Goal: Navigation & Orientation: Find specific page/section

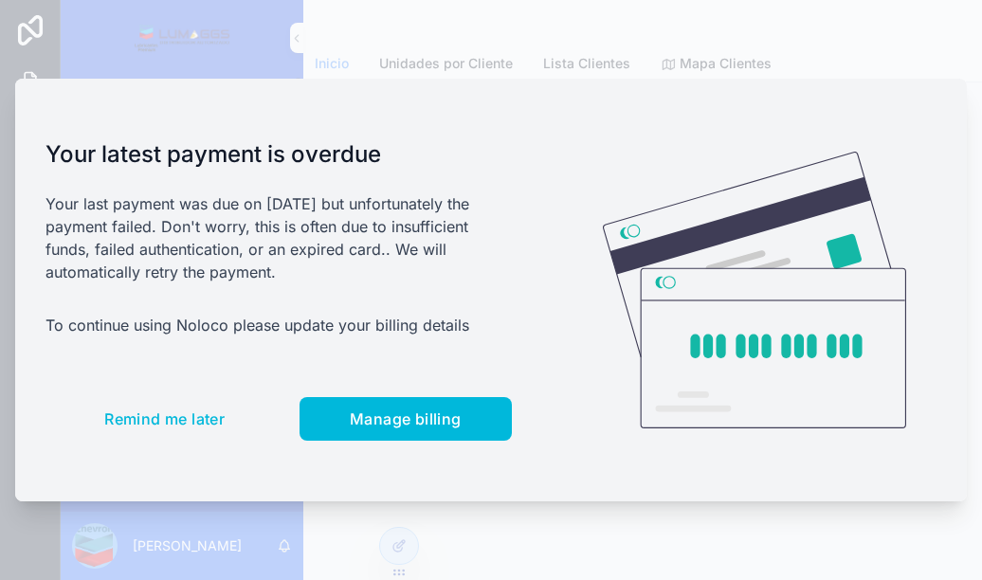
click at [447, 133] on div "Your latest payment is overdue Your last payment was due on [DATE] but unfortun…" at bounding box center [278, 290] width 527 height 423
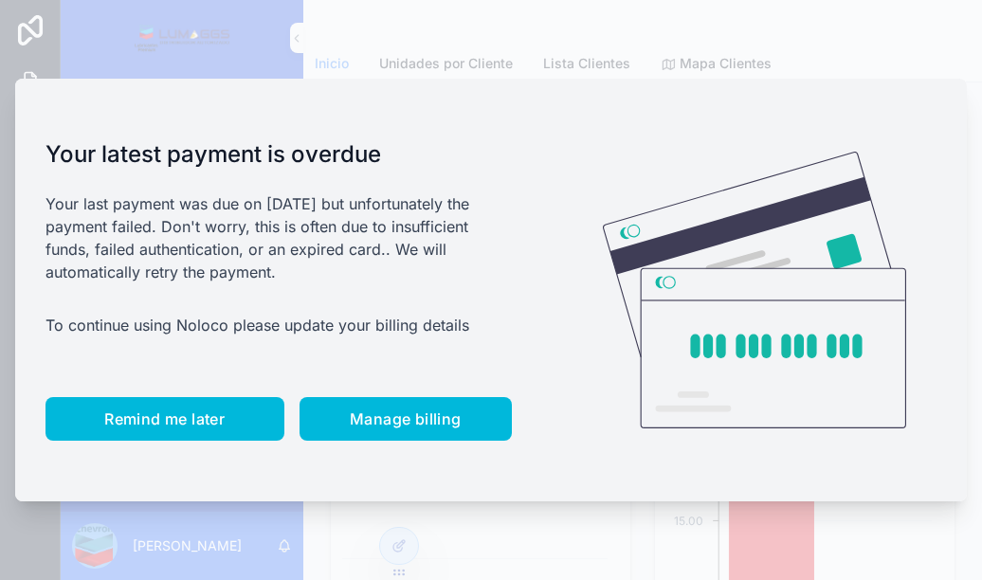
click at [123, 418] on span "Remind me later" at bounding box center [164, 419] width 120 height 19
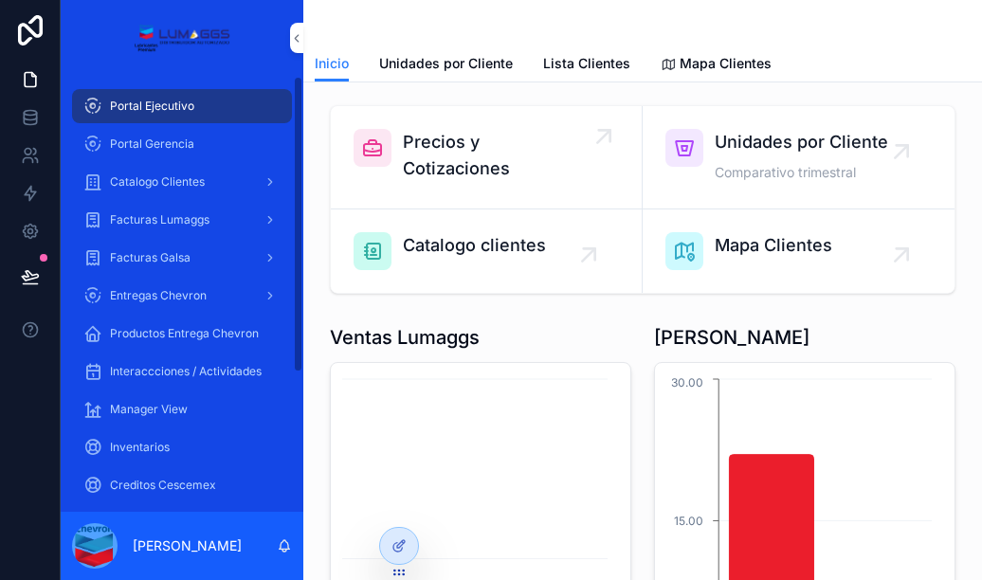
click at [461, 164] on span "Precios y Cotizaciones" at bounding box center [496, 155] width 186 height 53
click at [443, 158] on span "Precios y Cotizaciones" at bounding box center [496, 155] width 186 height 53
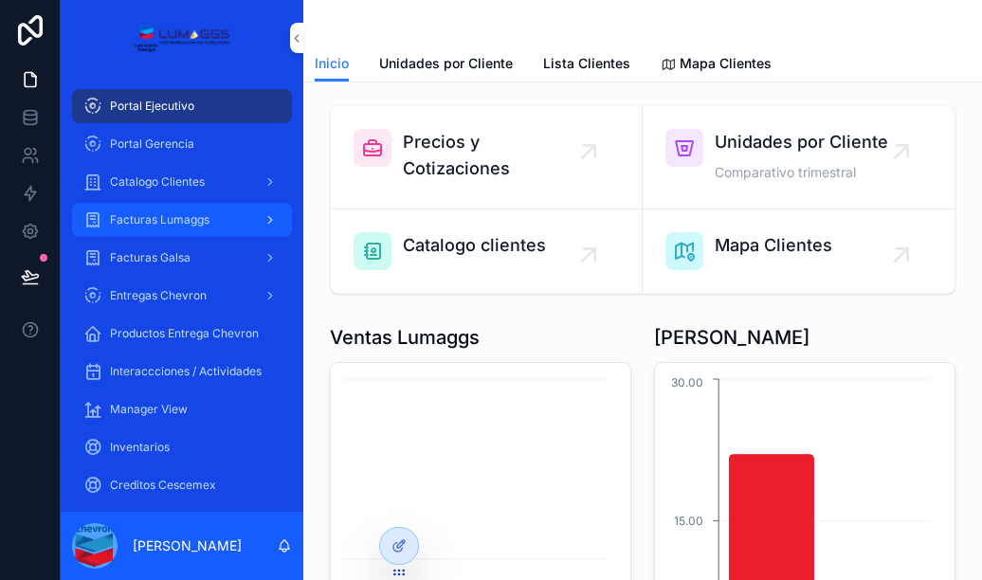
click at [171, 219] on span "Facturas Lumaggs" at bounding box center [160, 219] width 100 height 15
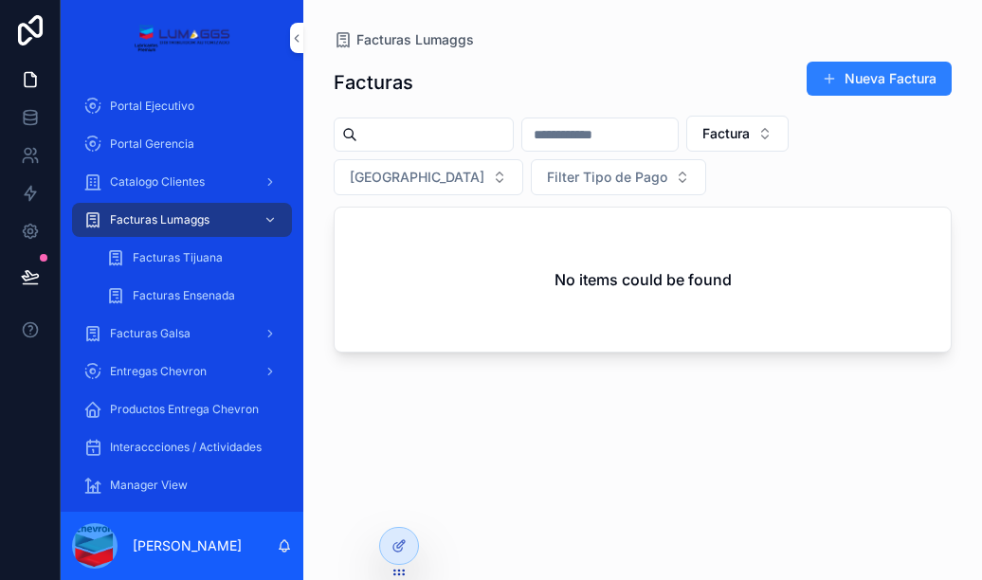
click at [429, 134] on input "scrollable content" at bounding box center [434, 134] width 155 height 27
type input "********"
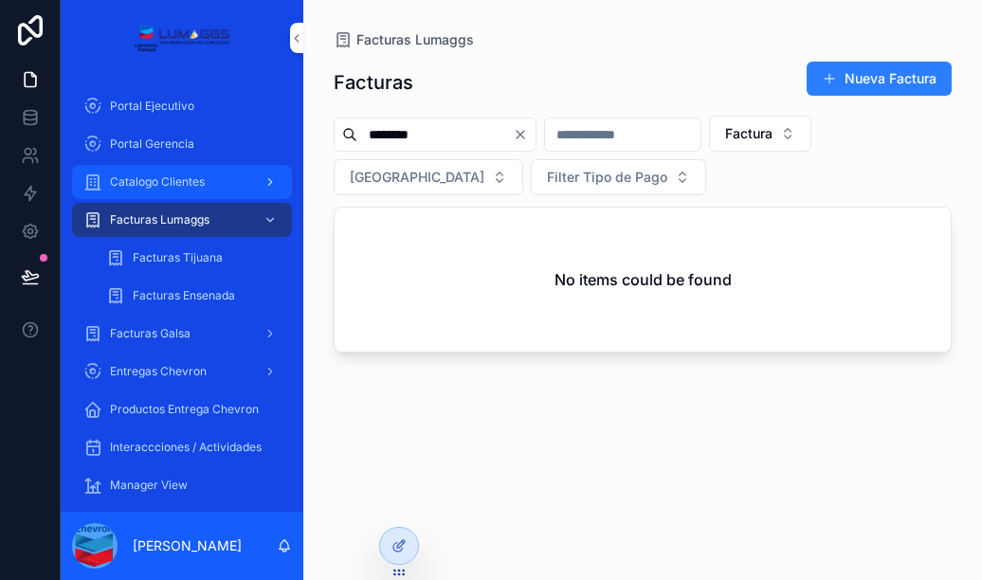
click at [172, 182] on span "Catalogo Clientes" at bounding box center [157, 181] width 95 height 15
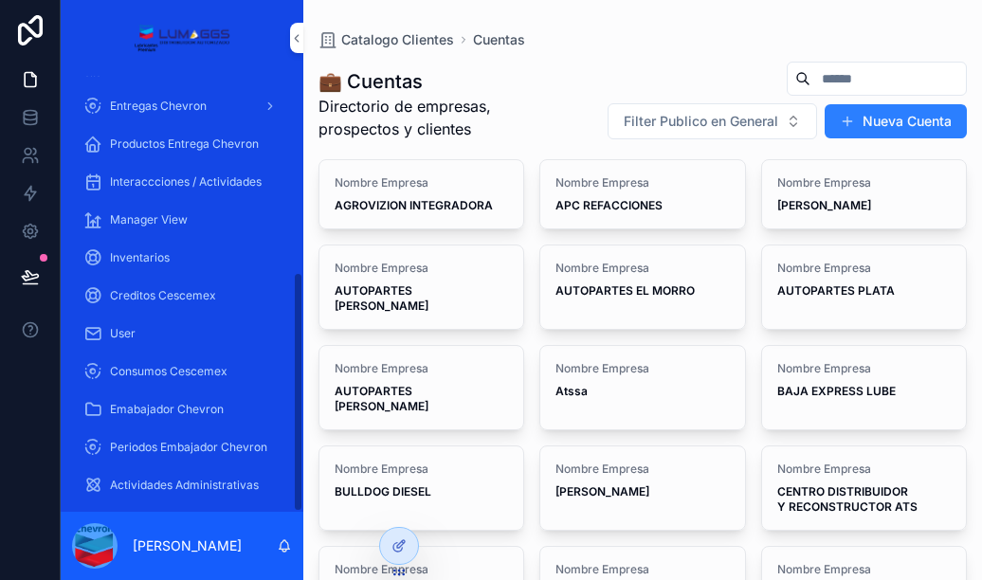
scroll to position [356, 0]
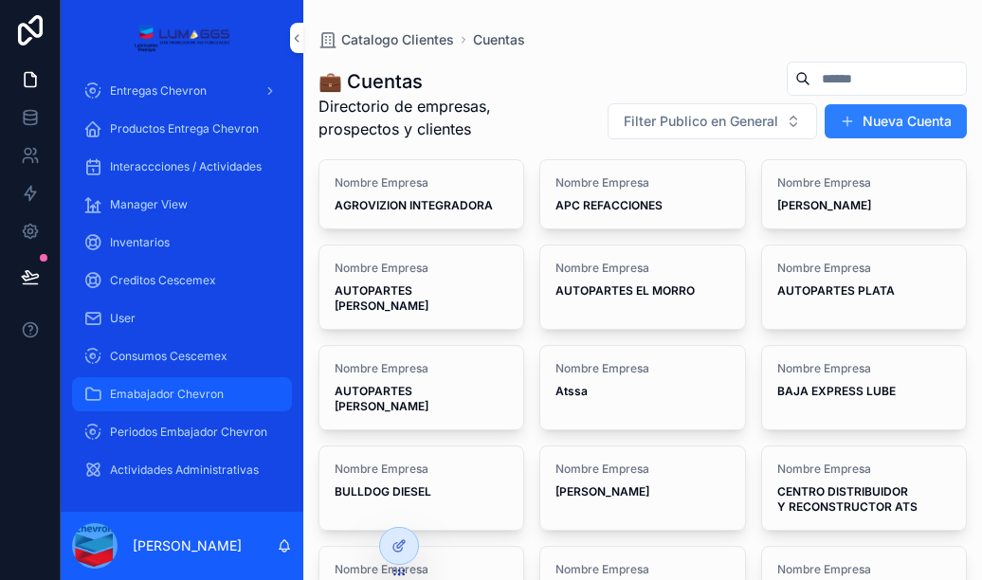
click at [205, 398] on span "Emabajador Chevron" at bounding box center [167, 394] width 114 height 15
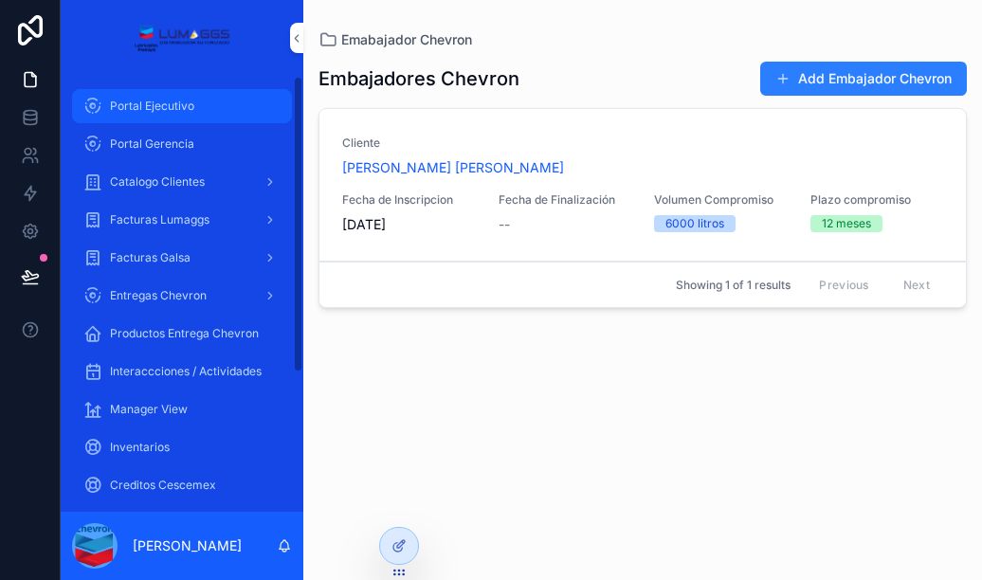
click at [186, 112] on span "Portal Ejecutivo" at bounding box center [152, 106] width 84 height 15
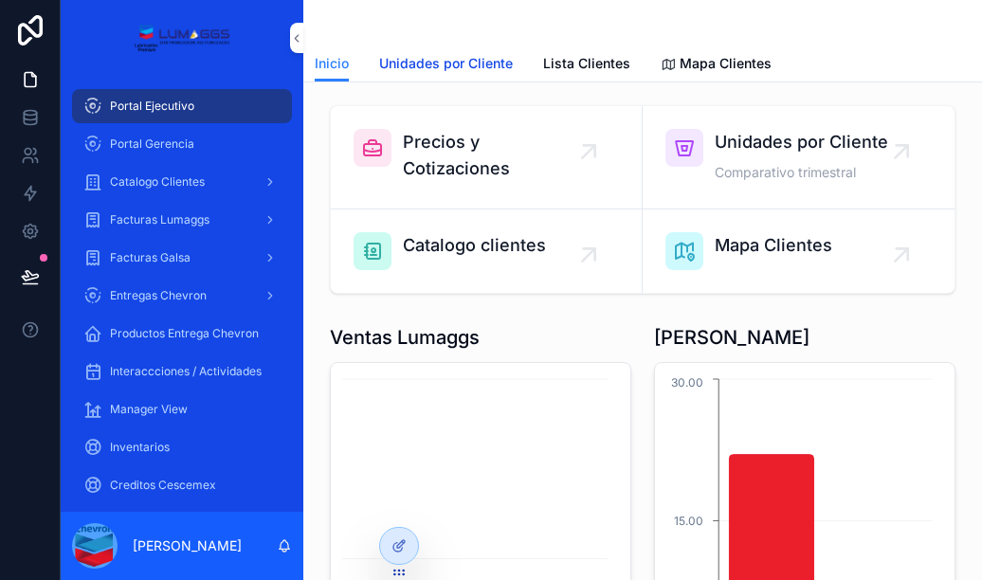
click at [454, 66] on span "Unidades por Cliente" at bounding box center [446, 63] width 134 height 19
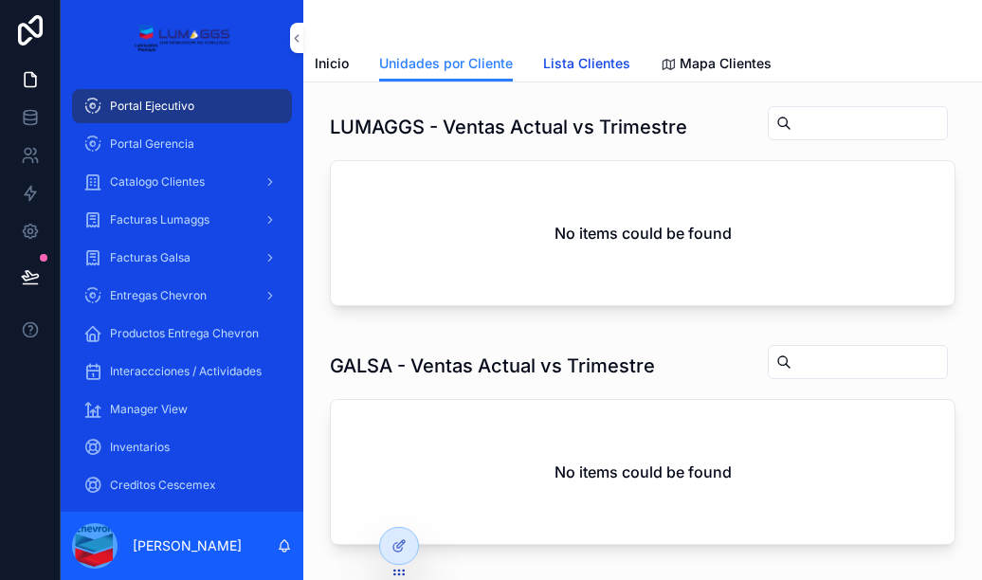
click at [595, 53] on link "Lista Clientes" at bounding box center [586, 65] width 87 height 38
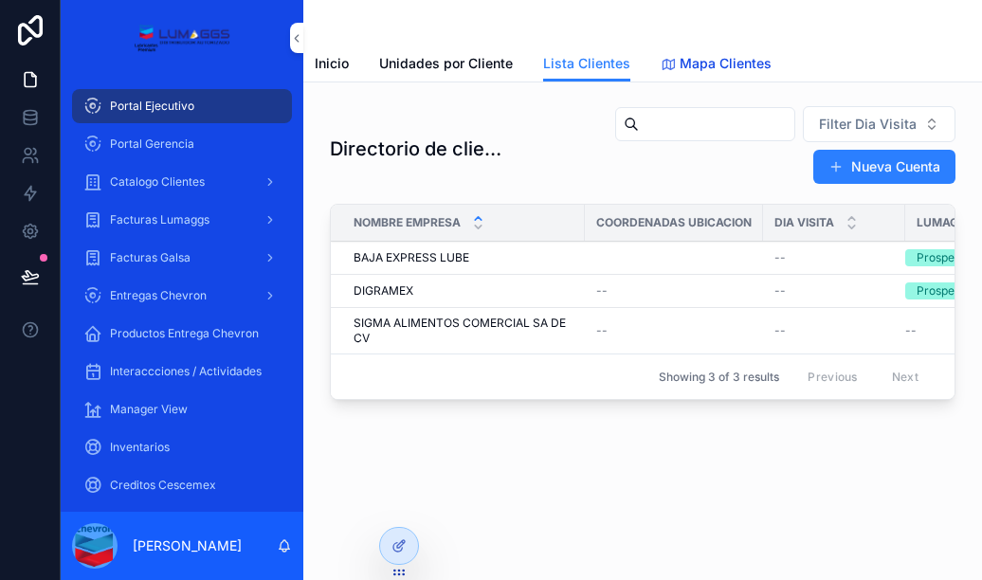
click at [707, 56] on span "Mapa Clientes" at bounding box center [726, 63] width 92 height 19
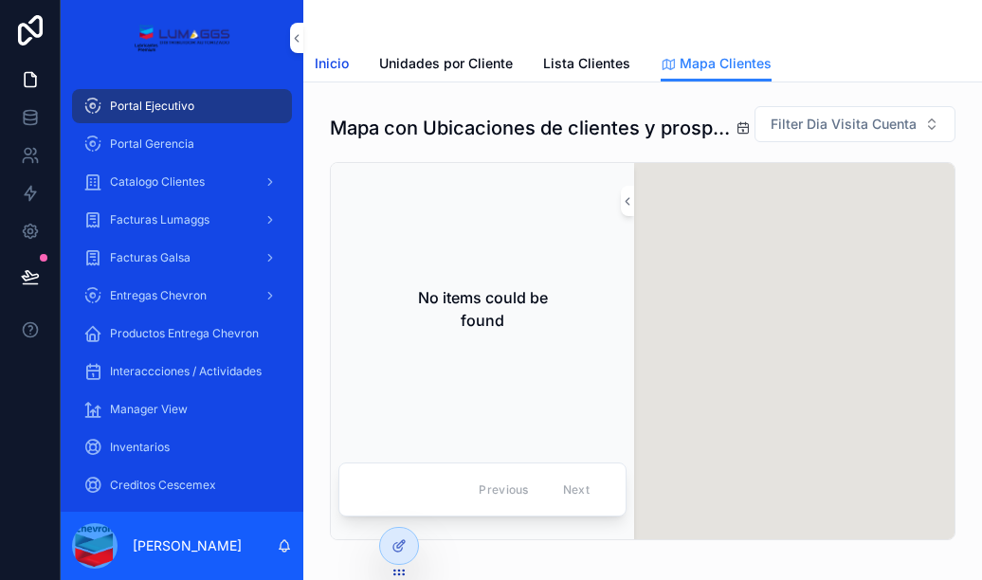
click at [343, 62] on span "Inicio" at bounding box center [332, 63] width 34 height 19
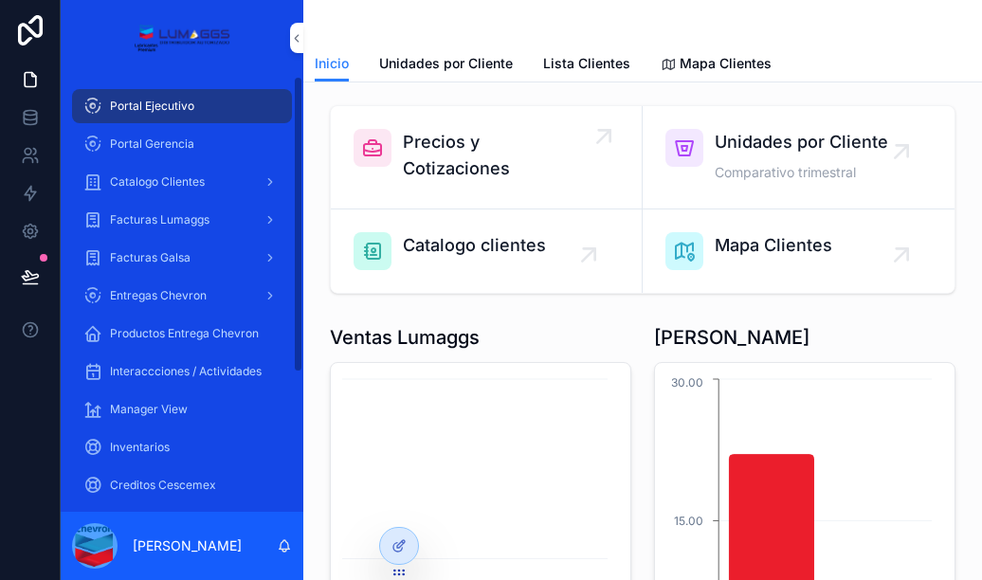
click at [444, 146] on span "Precios y Cotizaciones" at bounding box center [496, 155] width 186 height 53
click at [589, 150] on icon "scrollable content" at bounding box center [604, 136] width 30 height 30
click at [414, 156] on span "Precios y Cotizaciones" at bounding box center [496, 155] width 186 height 53
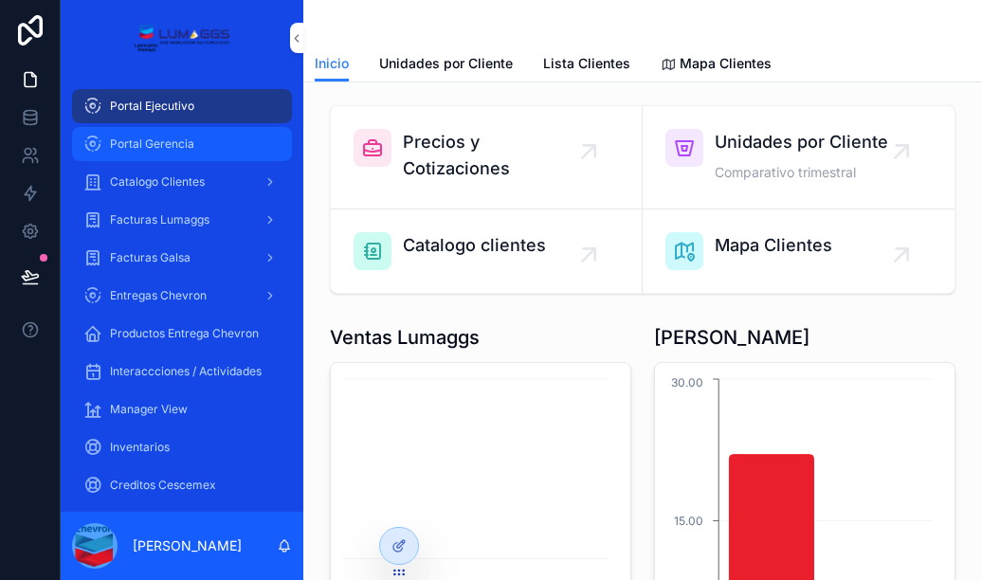
click at [165, 141] on span "Portal Gerencia" at bounding box center [152, 144] width 84 height 15
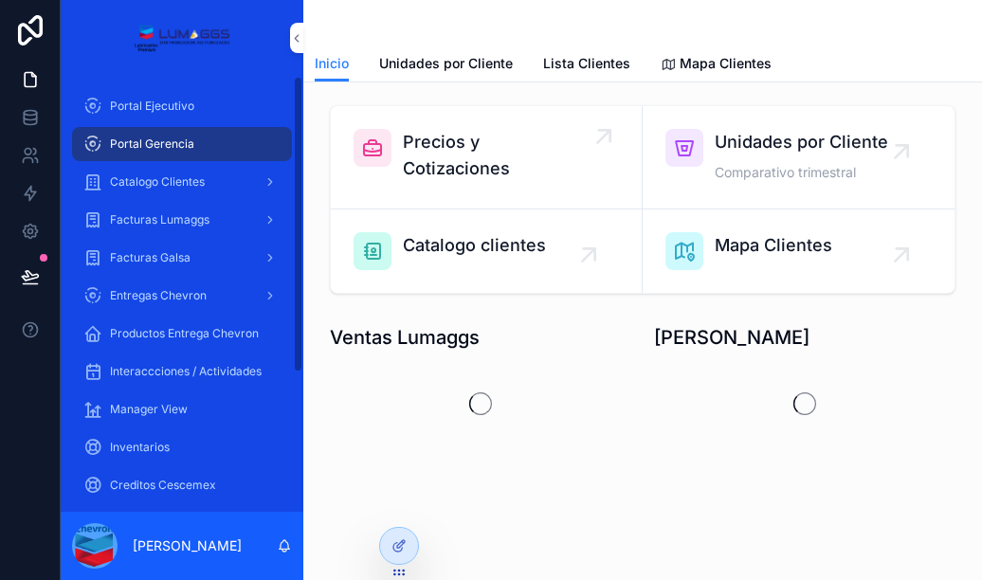
click at [445, 169] on span "Precios y Cotizaciones" at bounding box center [496, 155] width 186 height 53
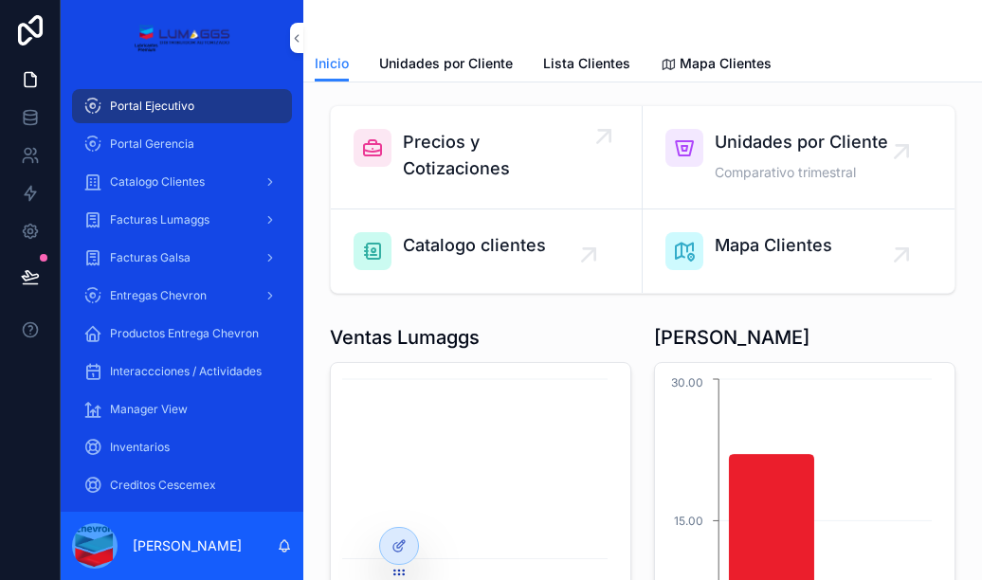
click at [449, 142] on span "Precios y Cotizaciones" at bounding box center [496, 155] width 186 height 53
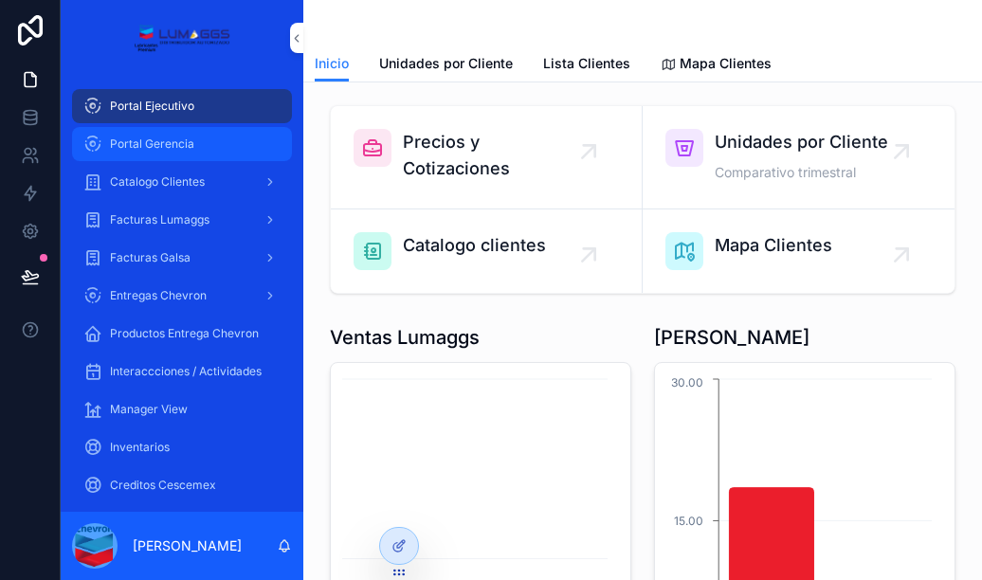
click at [156, 140] on span "Portal Gerencia" at bounding box center [152, 144] width 84 height 15
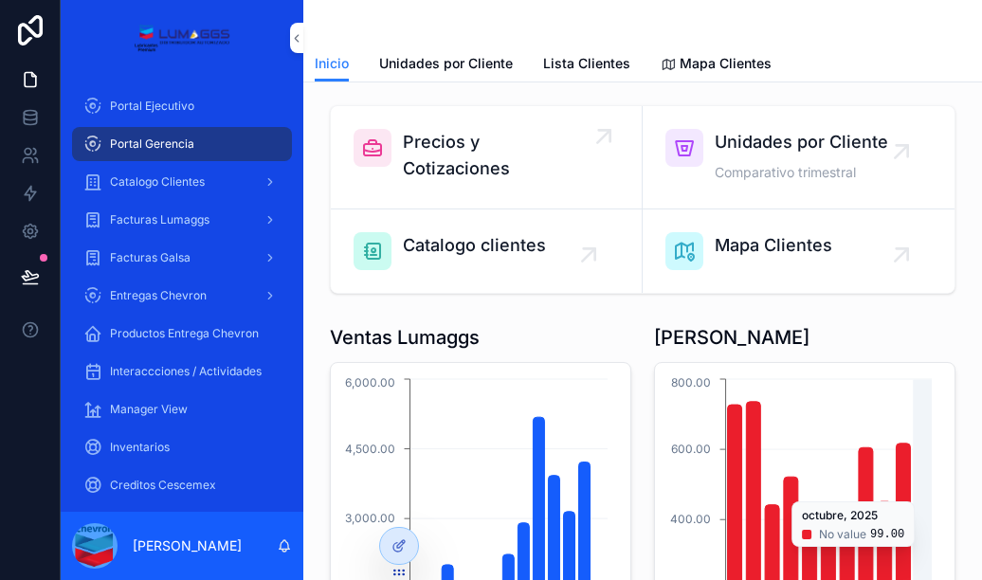
click at [502, 157] on span "Precios y Cotizaciones" at bounding box center [496, 155] width 186 height 53
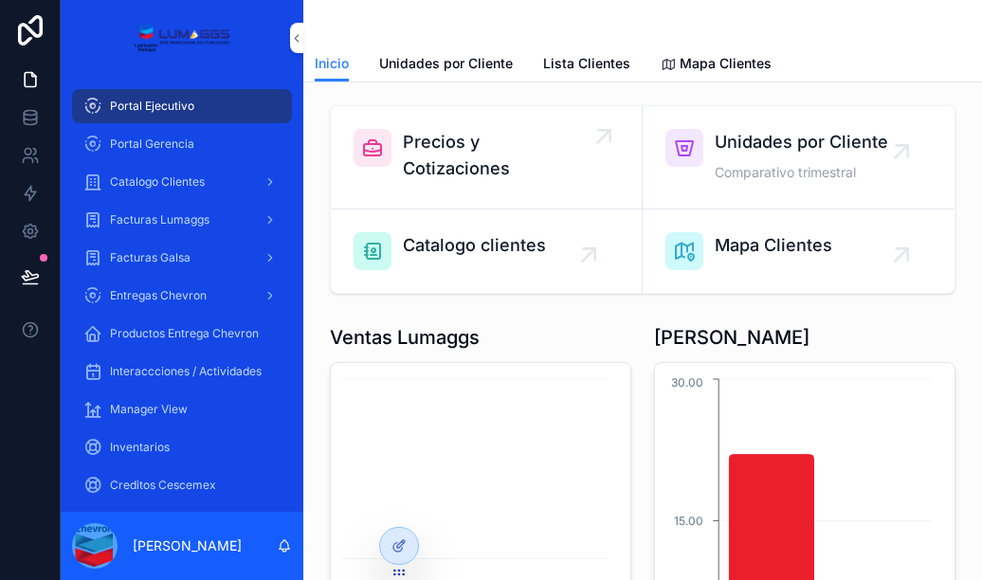
click at [451, 154] on span "Precios y Cotizaciones" at bounding box center [496, 155] width 186 height 53
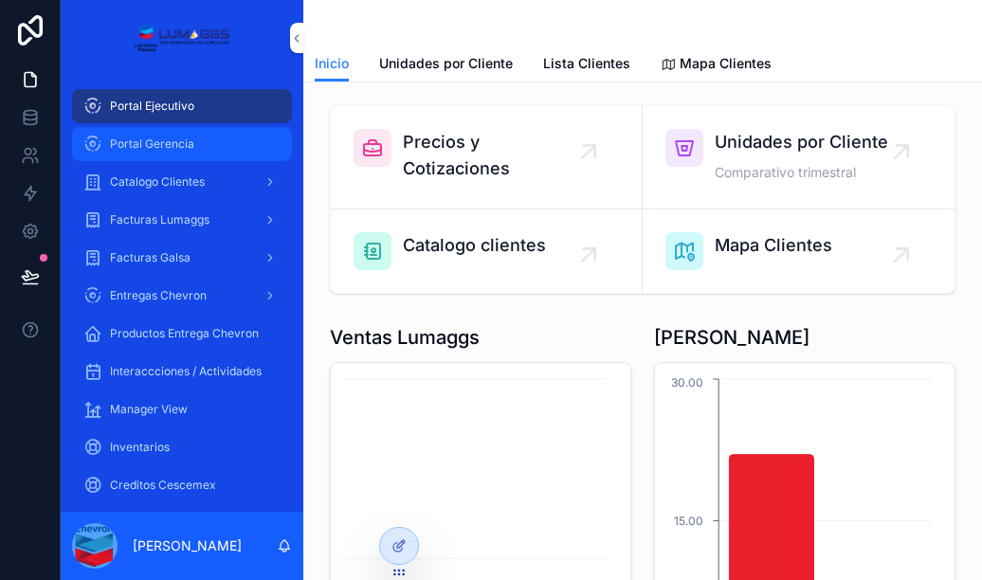
click at [183, 140] on span "Portal Gerencia" at bounding box center [152, 144] width 84 height 15
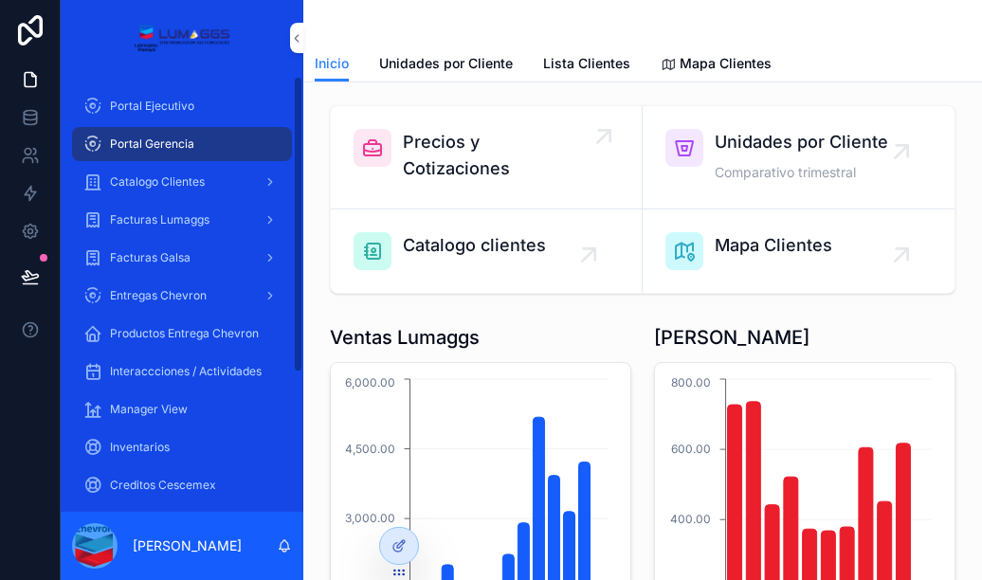
click at [472, 148] on span "Precios y Cotizaciones" at bounding box center [496, 155] width 186 height 53
